Goal: Task Accomplishment & Management: Manage account settings

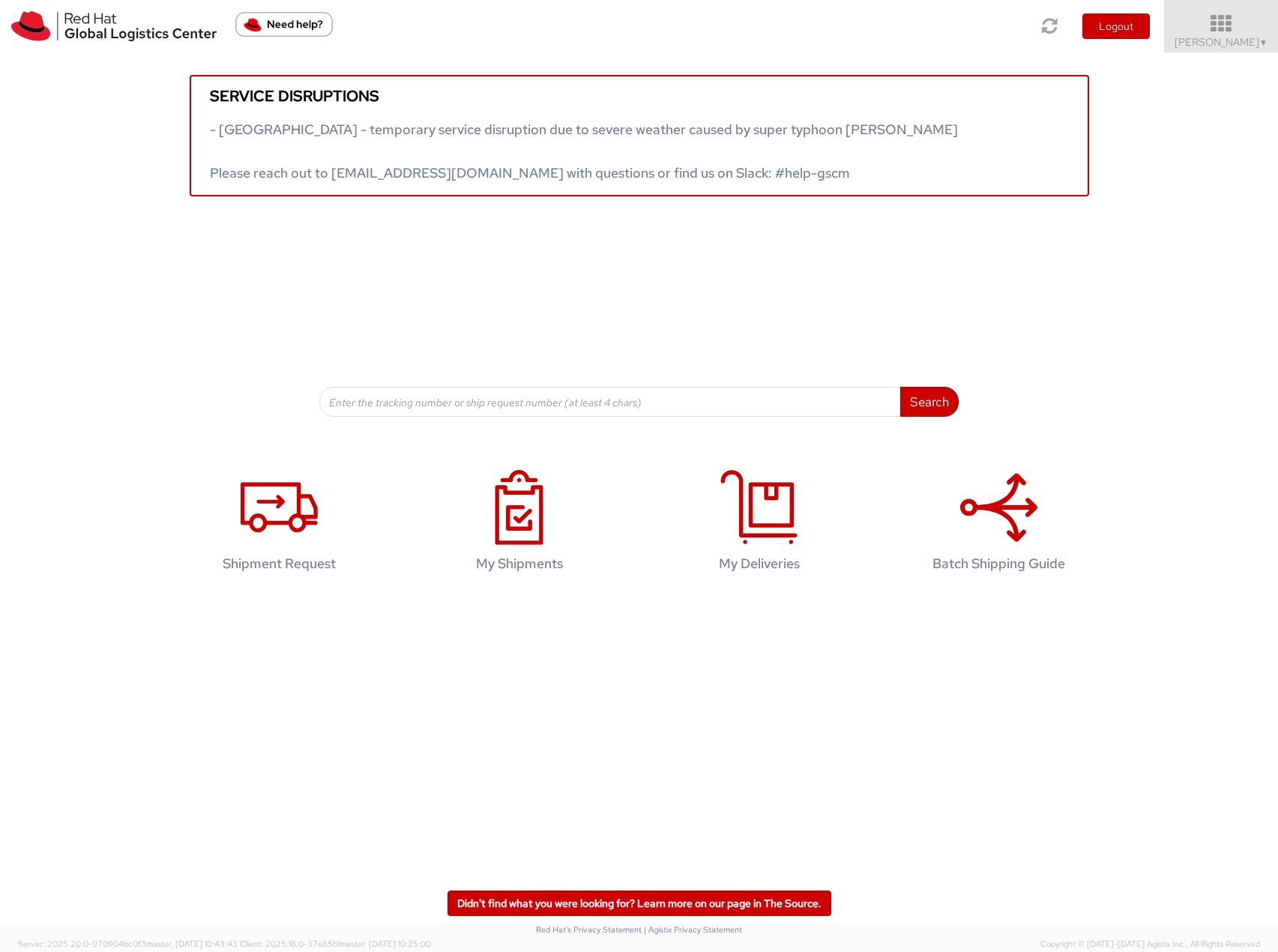
click at [807, 34] on link "Tyler Radford ▼" at bounding box center [1221, 26] width 114 height 52
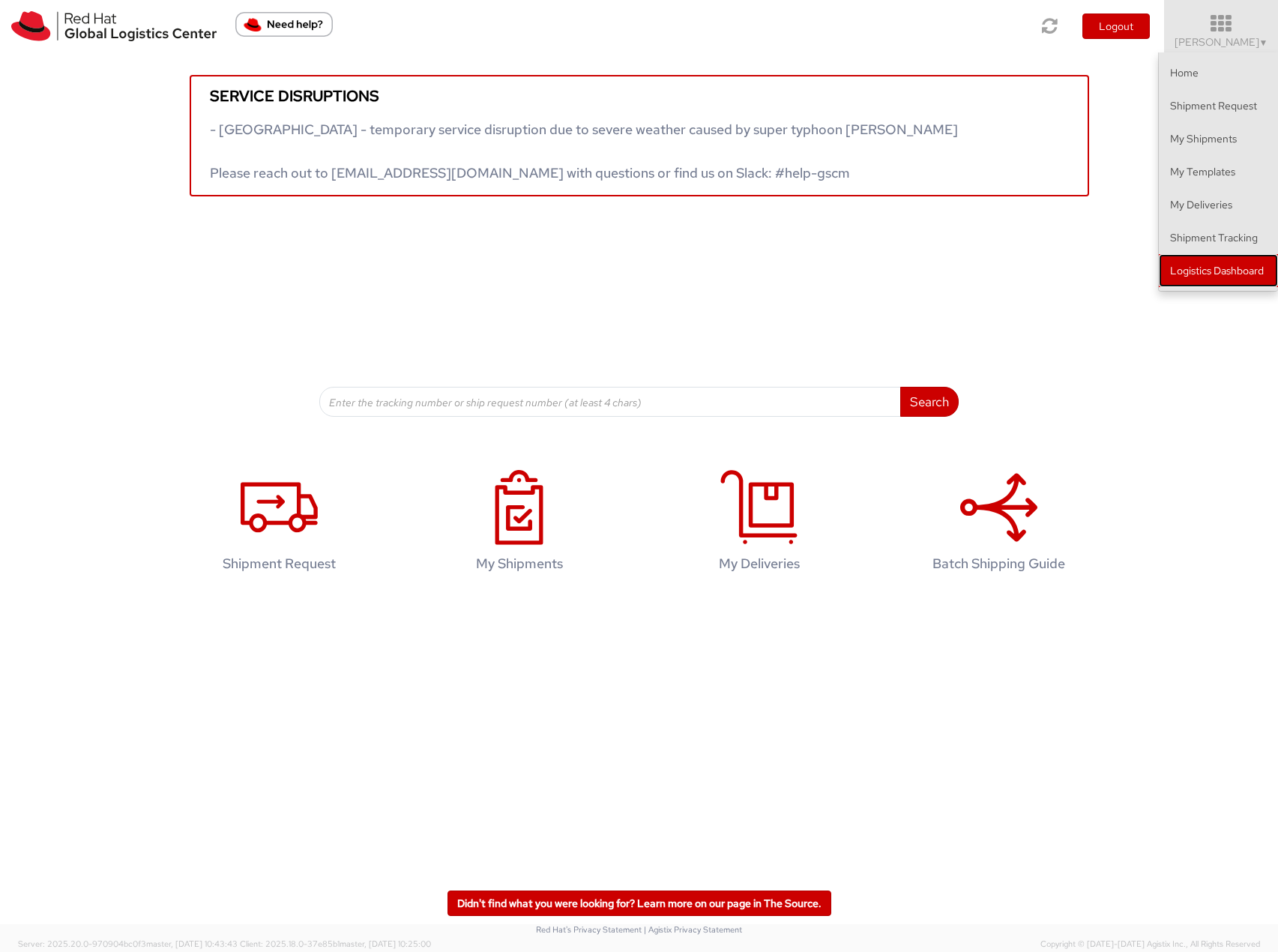
click at [807, 255] on link "Logistics Dashboard" at bounding box center [1218, 270] width 119 height 33
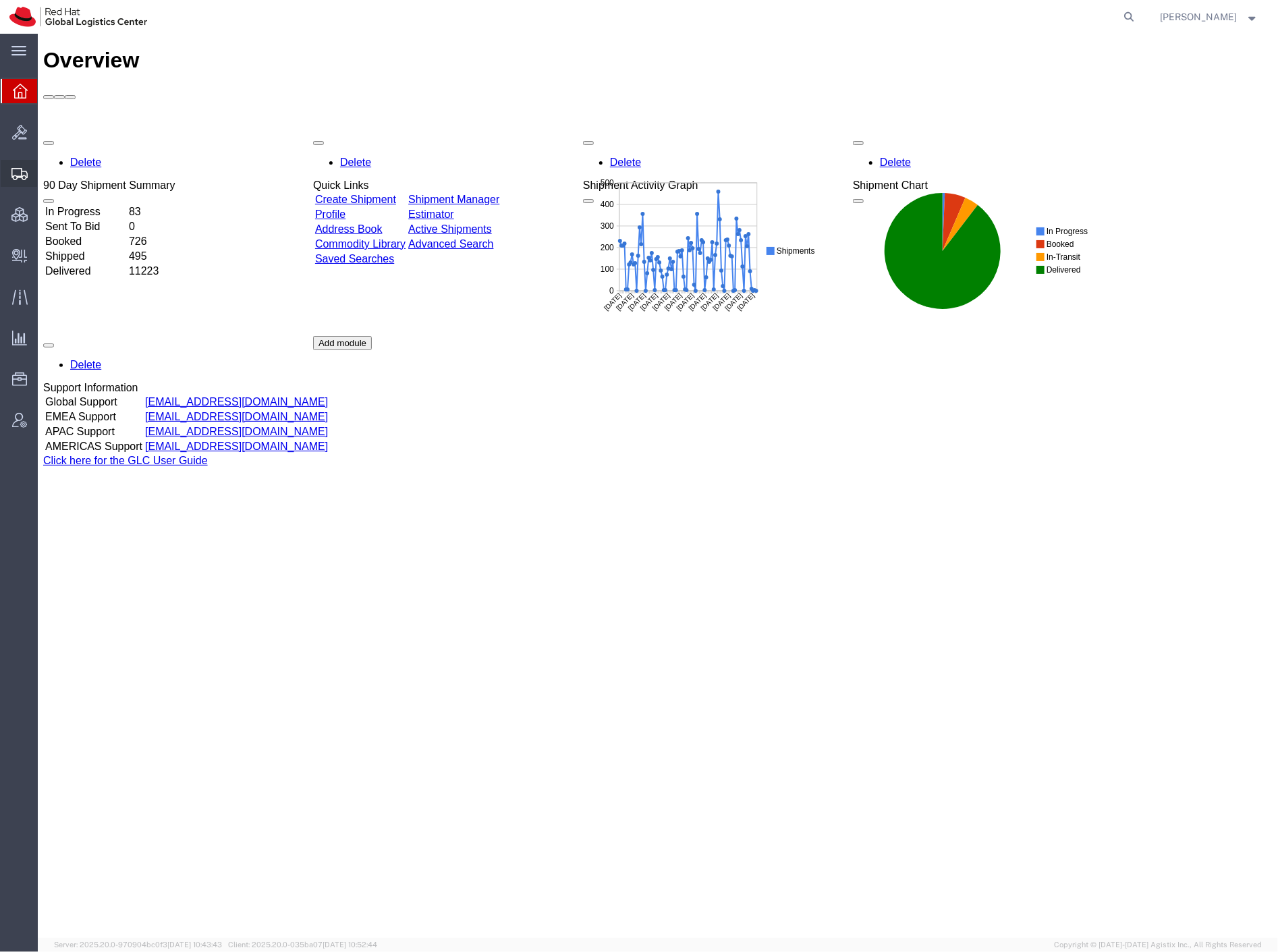
click at [0, 0] on span "Shipment Manager" at bounding box center [0, 0] width 0 height 0
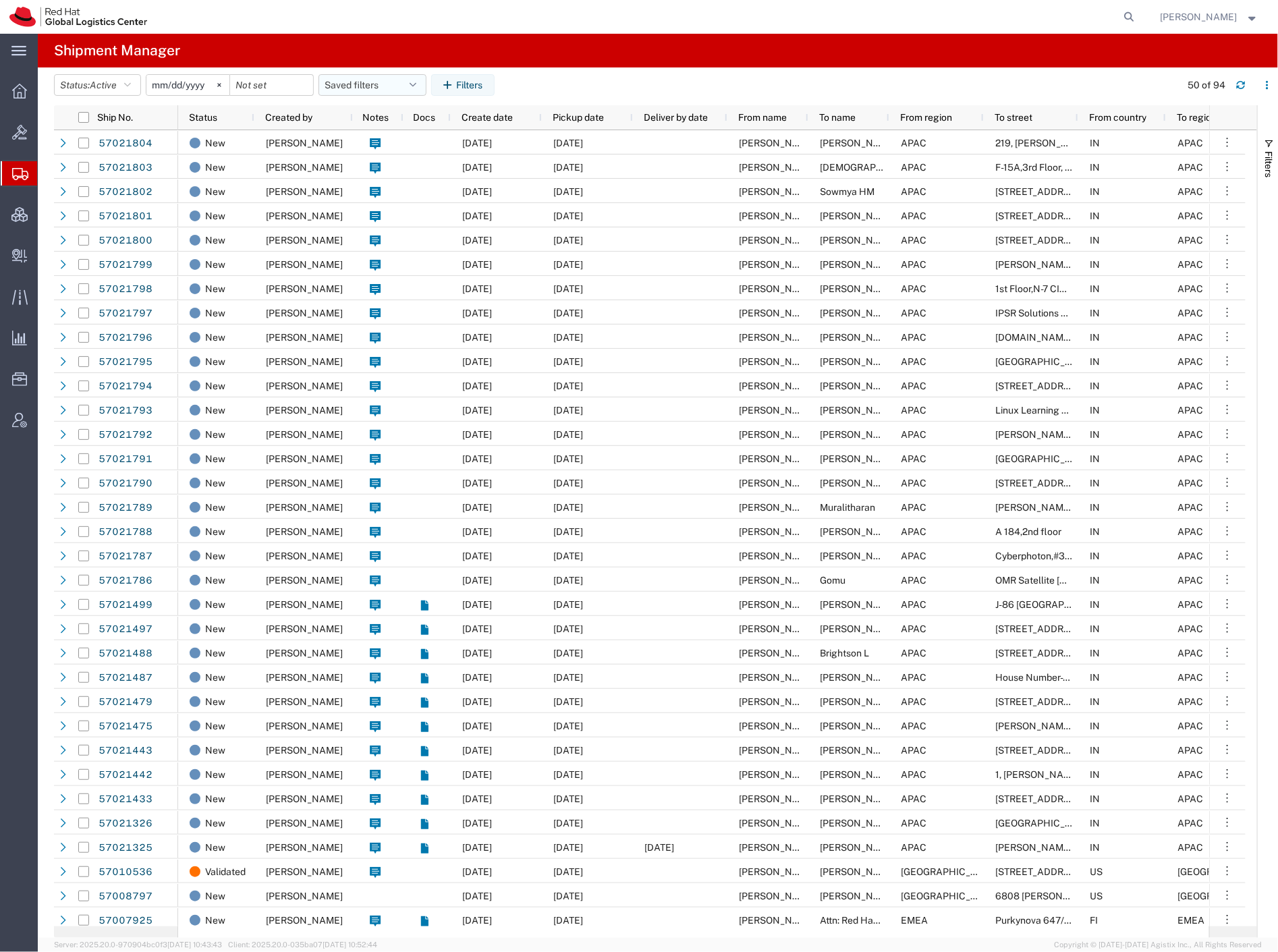
click at [392, 84] on button "Saved filters" at bounding box center [372, 85] width 108 height 21
click at [406, 147] on span "Panashe" at bounding box center [409, 143] width 177 height 25
type input "[DATE]"
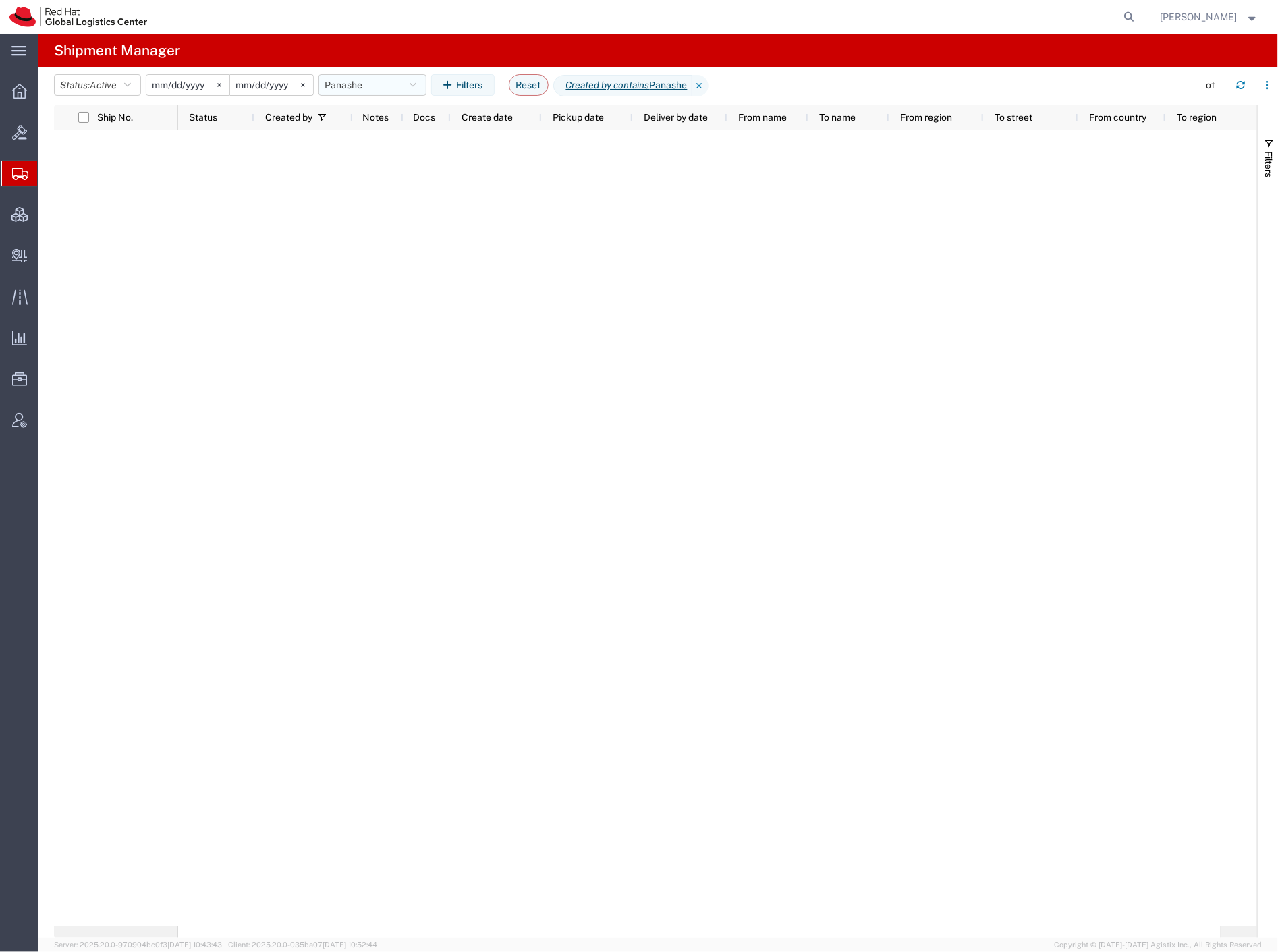
drag, startPoint x: 385, startPoint y: 85, endPoint x: 393, endPoint y: 105, distance: 21.5
click at [385, 85] on button "Panashe" at bounding box center [372, 85] width 108 height 21
click at [392, 189] on span "Storm" at bounding box center [409, 194] width 177 height 25
type input "[DATE]"
